Goal: Information Seeking & Learning: Learn about a topic

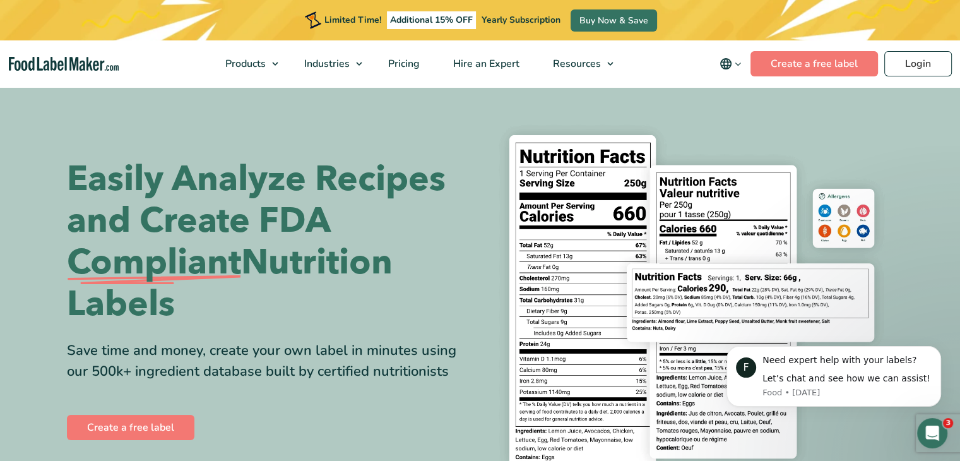
click at [807, 93] on section "Easily Analyze Recipes and Create FDA Compliant Nutrition Labels Save time and …" at bounding box center [480, 300] width 960 height 431
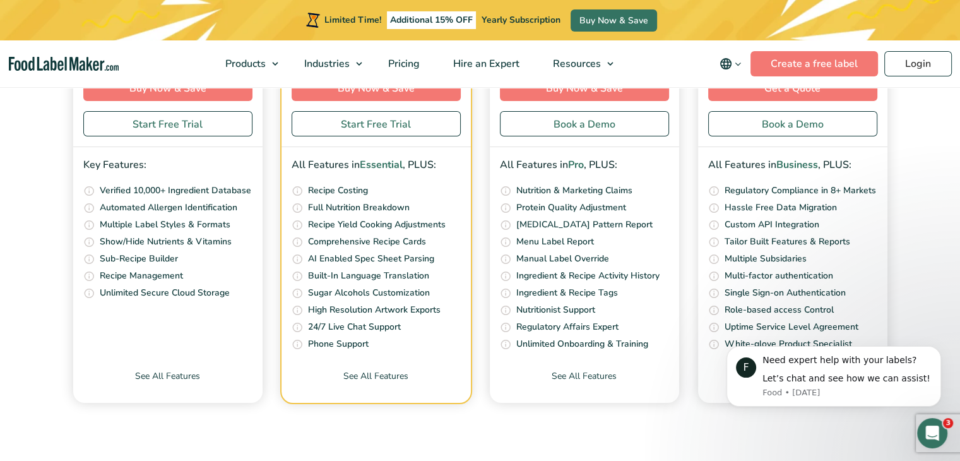
scroll to position [4369, 0]
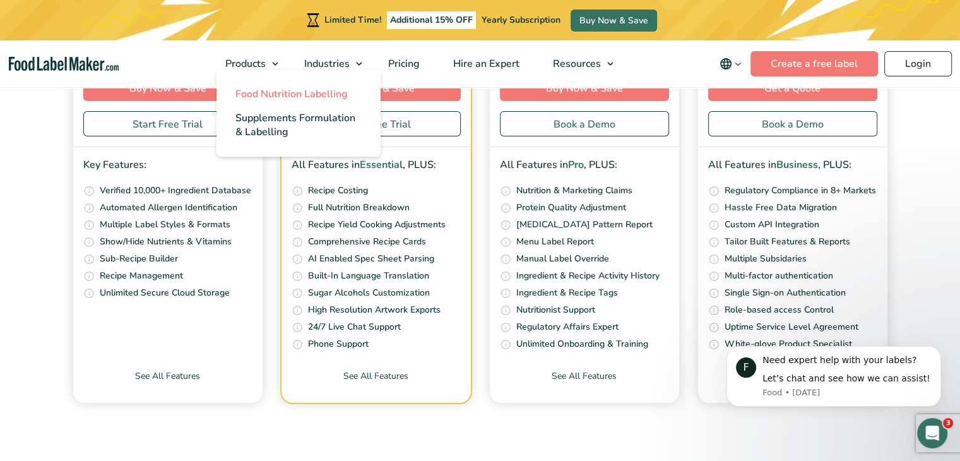
click at [265, 95] on span "Food Nutrition Labelling" at bounding box center [291, 94] width 112 height 14
